Goal: Check status: Check status

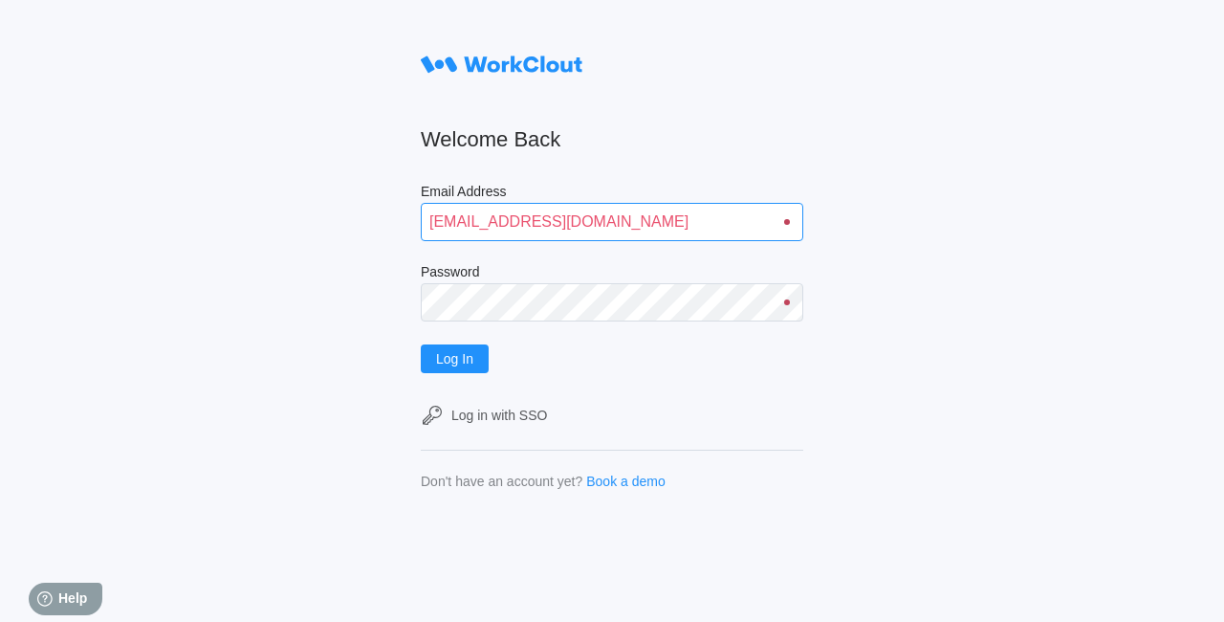
type input "quadristi@simcona.com"
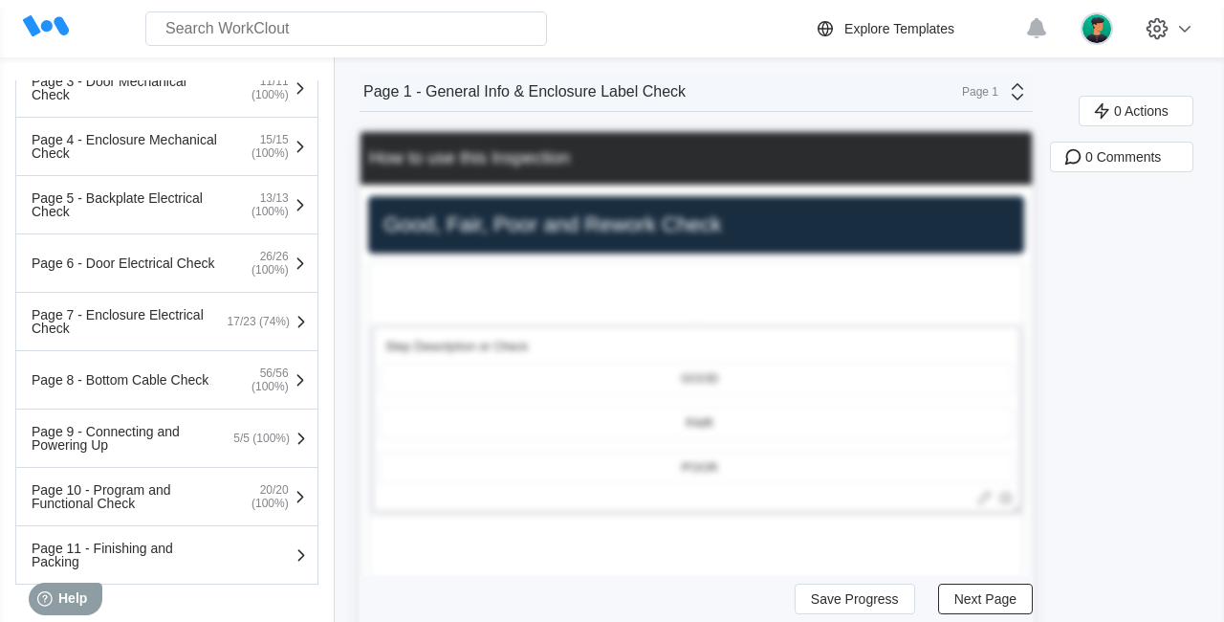
scroll to position [800, 0]
